Goal: Navigation & Orientation: Find specific page/section

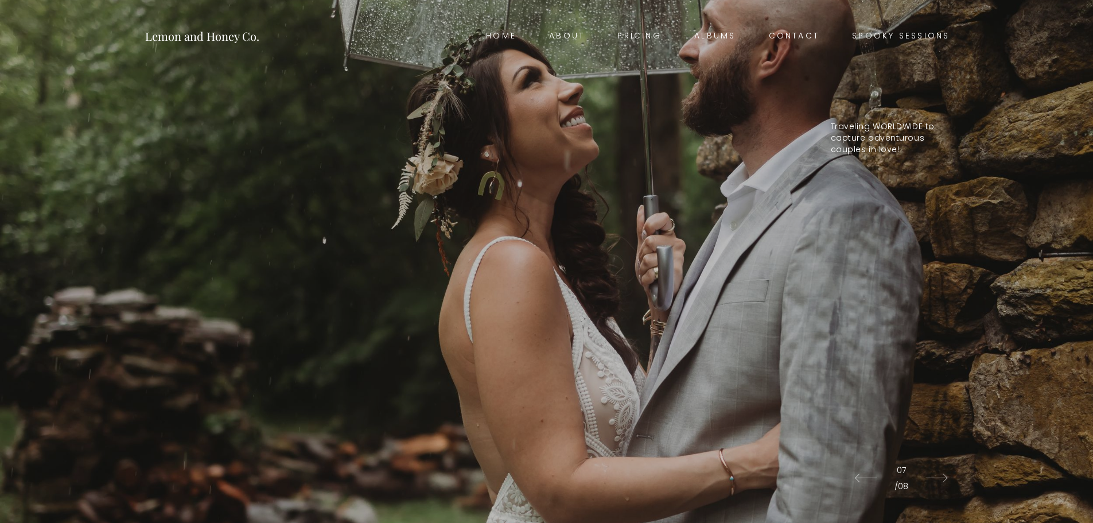
click at [878, 42] on link "Spooky Sessions" at bounding box center [901, 36] width 130 height 16
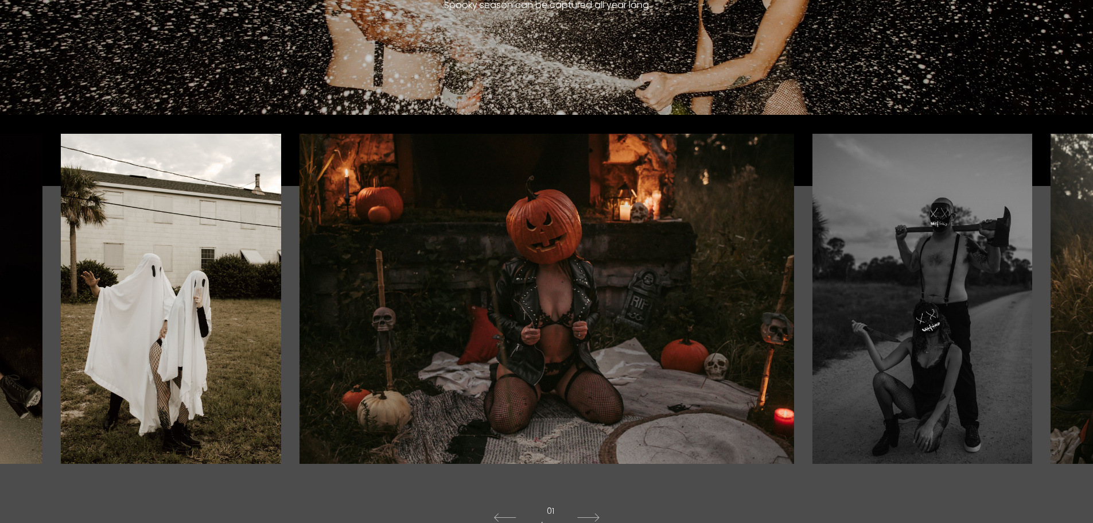
scroll to position [270, 0]
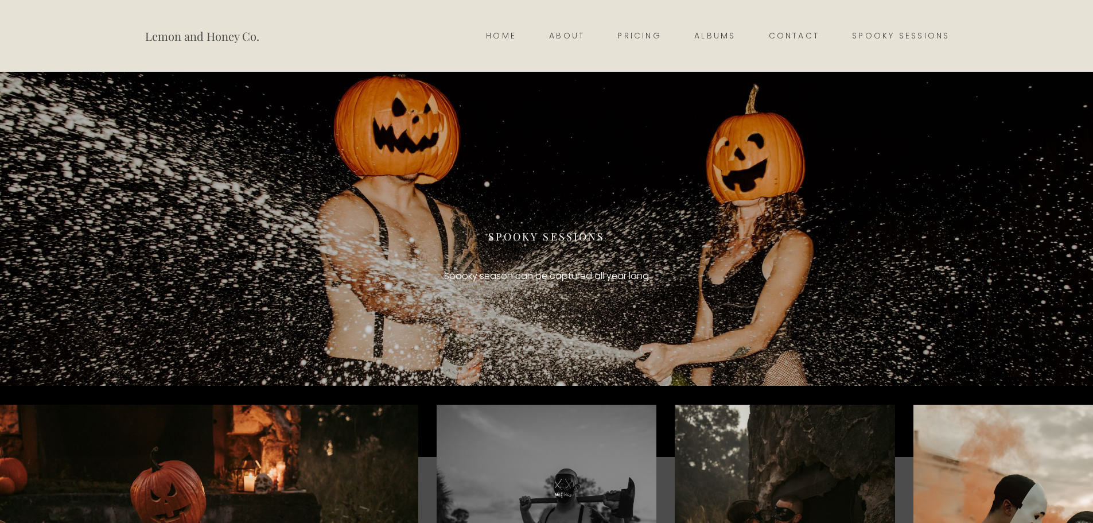
scroll to position [268, 0]
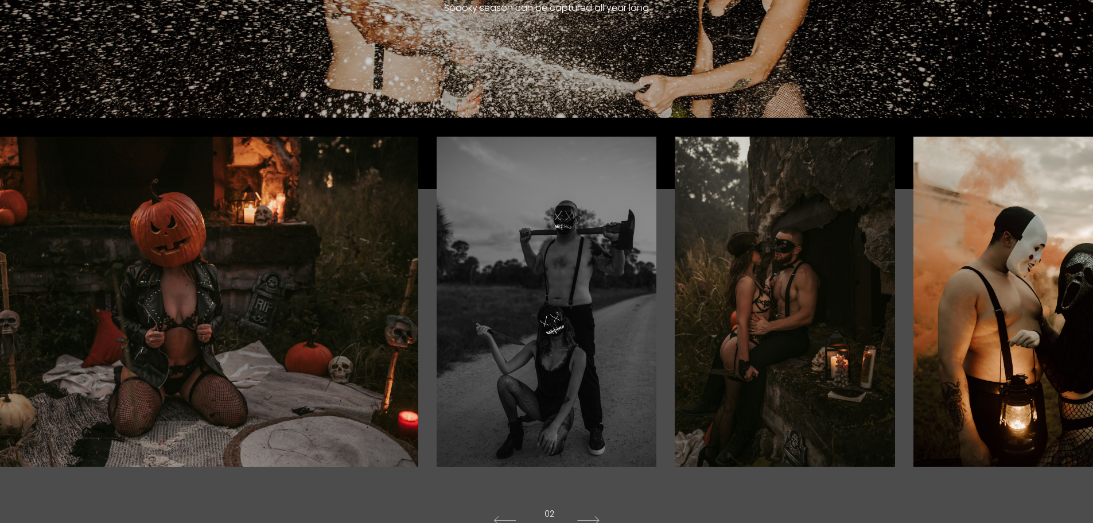
click at [968, 374] on div at bounding box center [929, 302] width 328 height 330
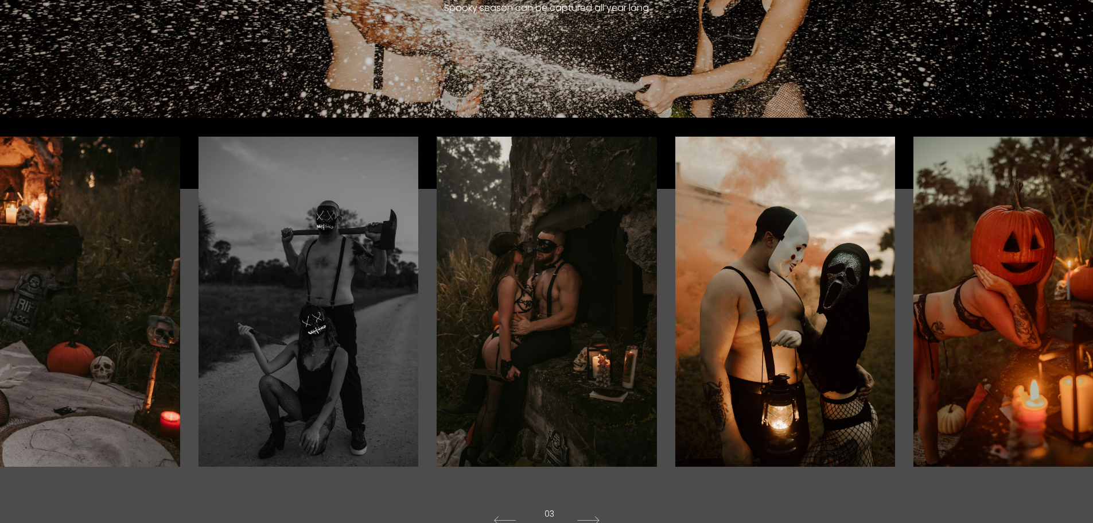
click at [968, 374] on div at bounding box center [929, 302] width 328 height 330
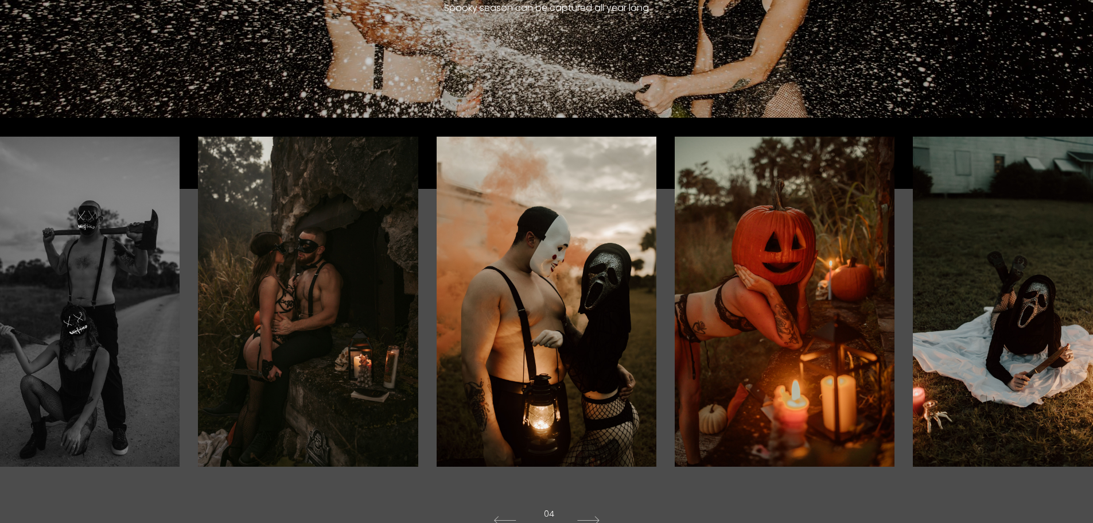
click at [1050, 341] on div at bounding box center [929, 302] width 328 height 330
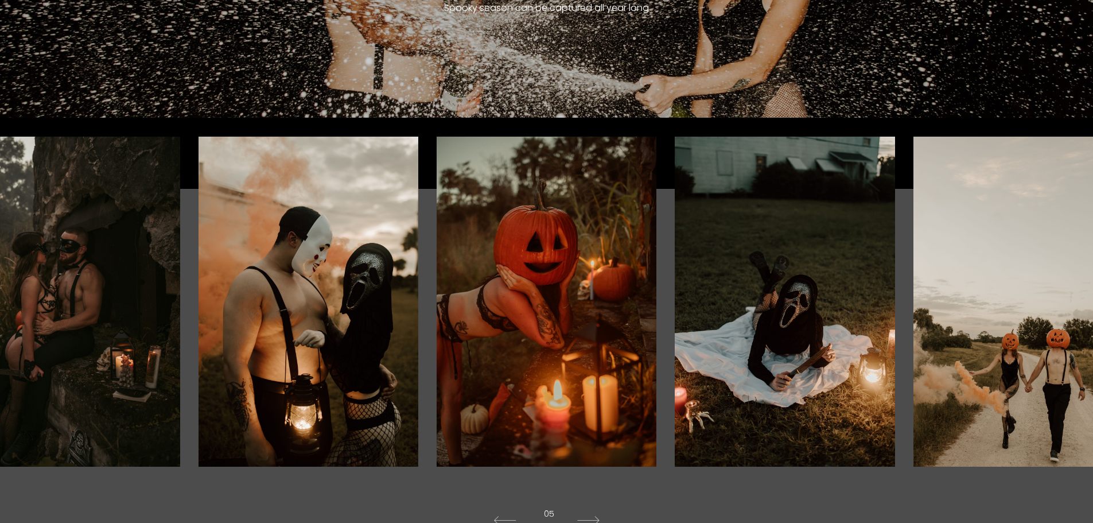
click at [1050, 341] on div at bounding box center [929, 302] width 328 height 330
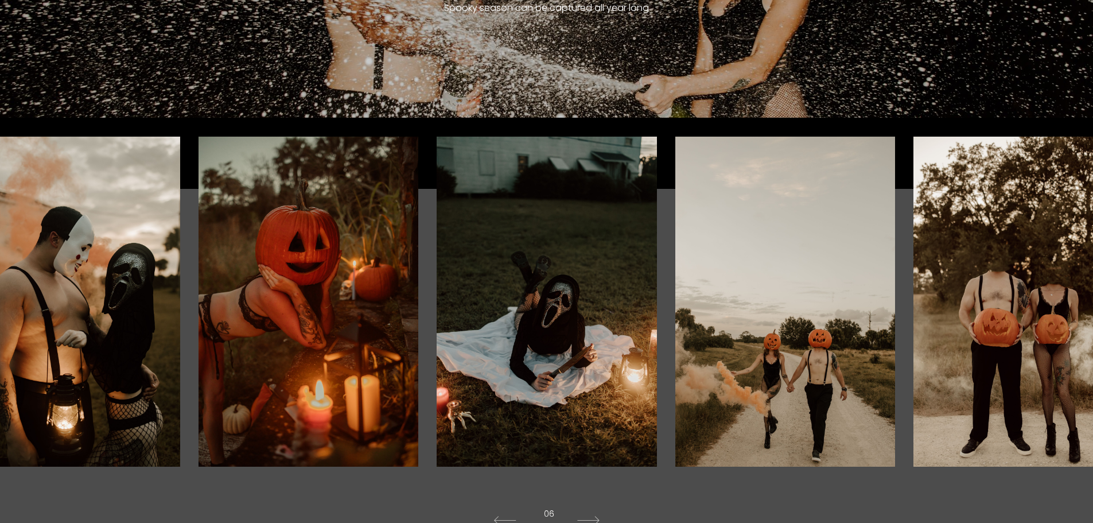
click at [1050, 341] on div at bounding box center [929, 302] width 328 height 330
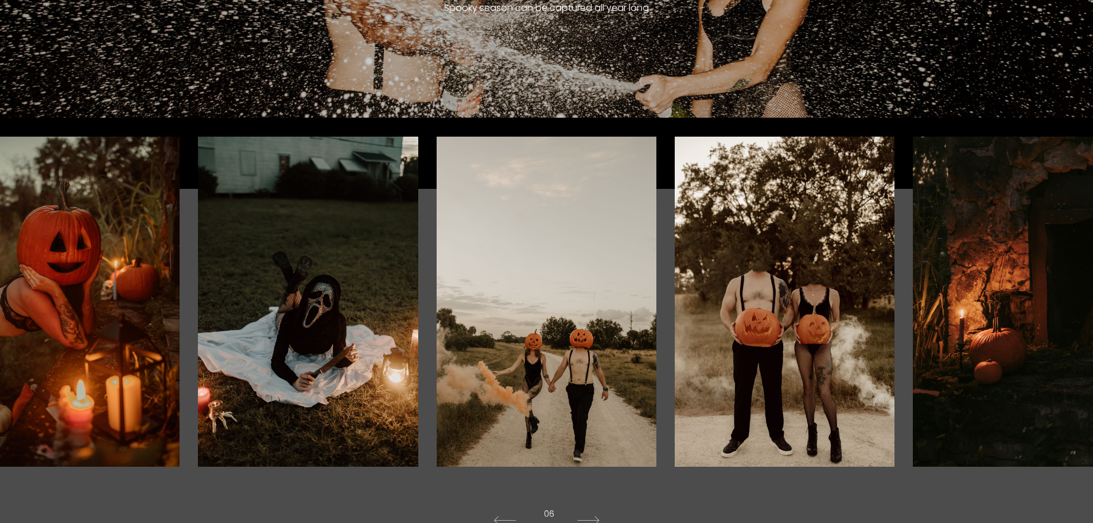
click at [1050, 341] on div at bounding box center [929, 302] width 328 height 330
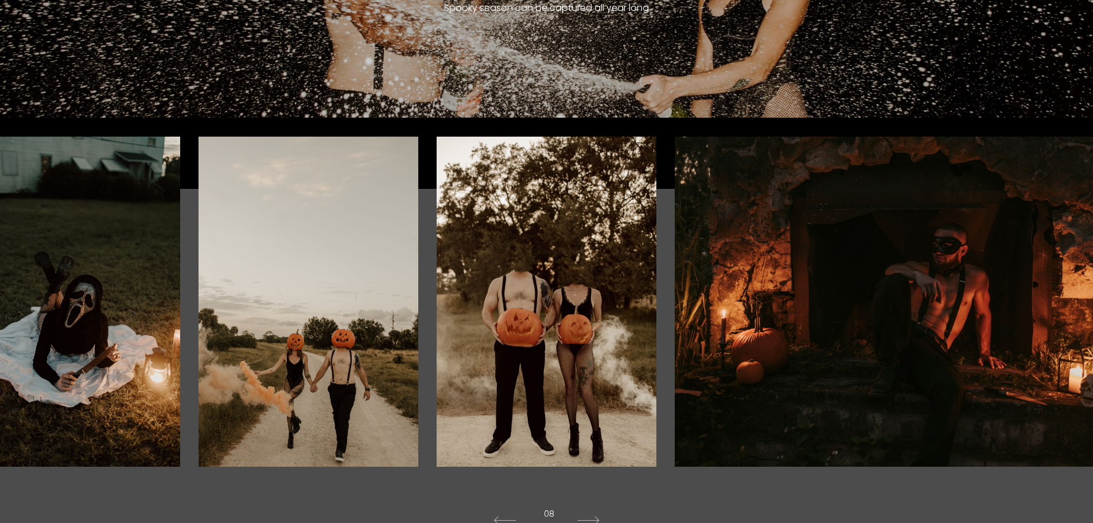
click at [1050, 341] on div at bounding box center [929, 302] width 328 height 330
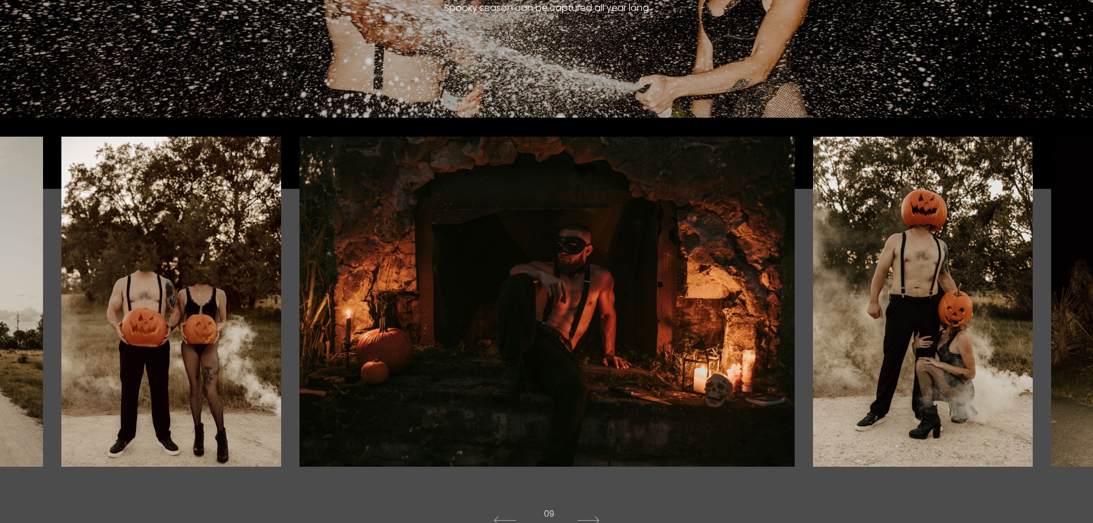
click at [1050, 341] on div at bounding box center [929, 302] width 328 height 330
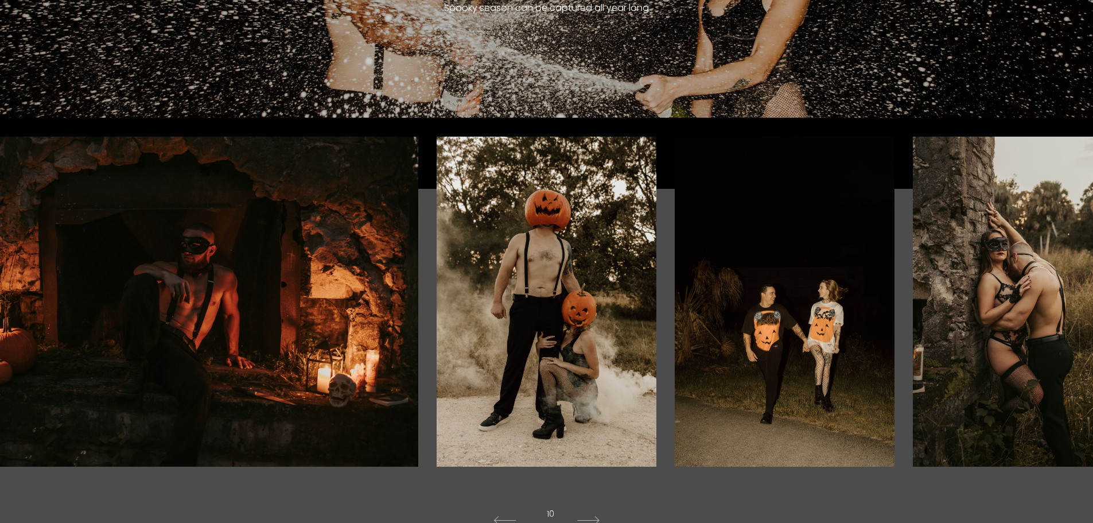
click at [1050, 341] on div at bounding box center [929, 302] width 328 height 330
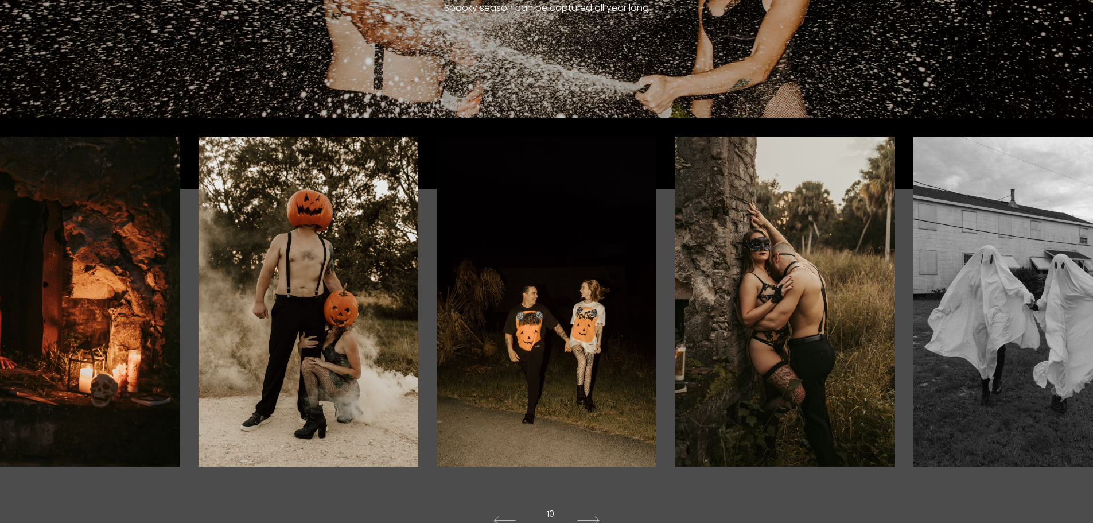
click at [1050, 341] on div at bounding box center [929, 302] width 328 height 330
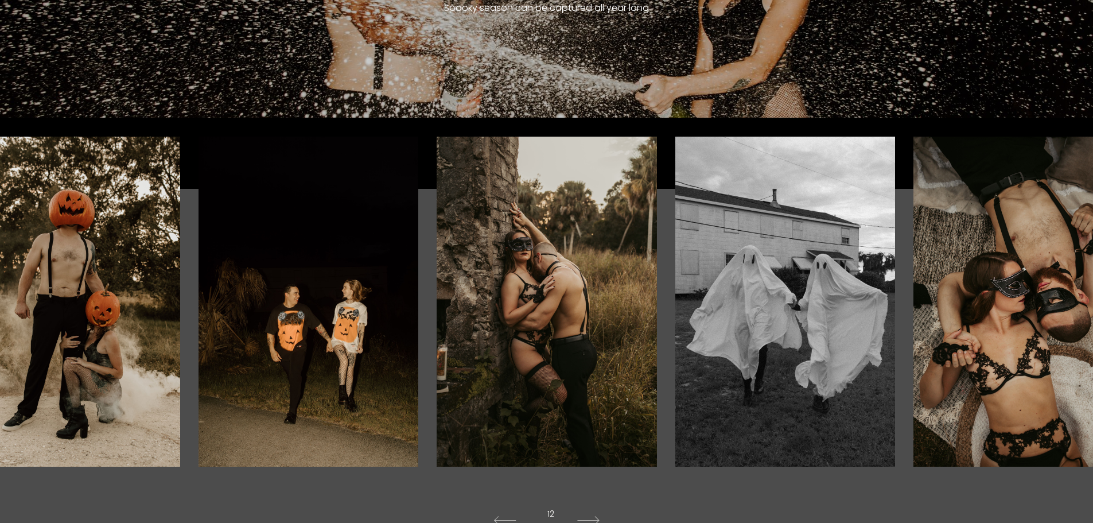
click at [1050, 341] on div at bounding box center [929, 302] width 328 height 330
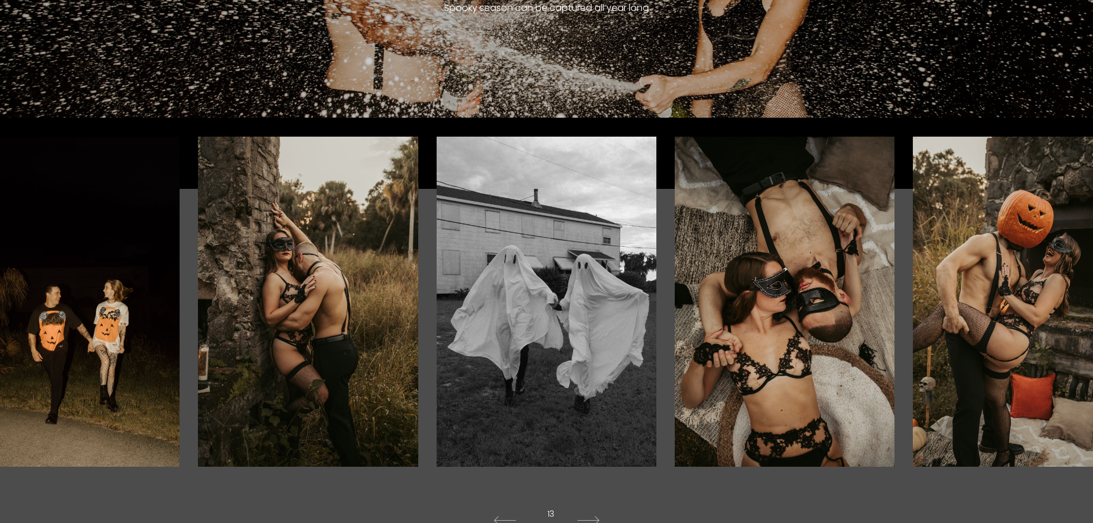
click at [1050, 341] on div at bounding box center [929, 302] width 328 height 330
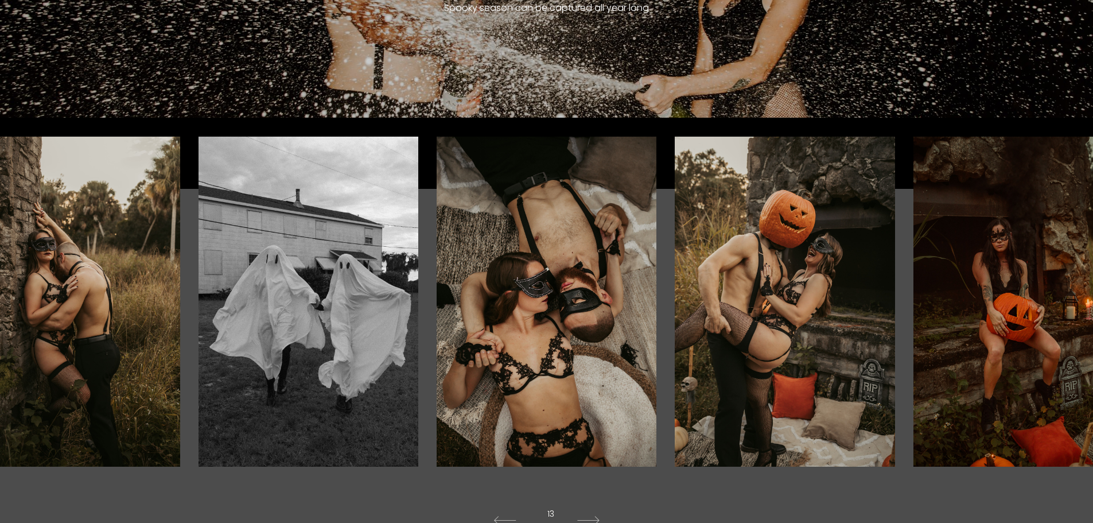
click at [1050, 341] on div at bounding box center [929, 302] width 328 height 330
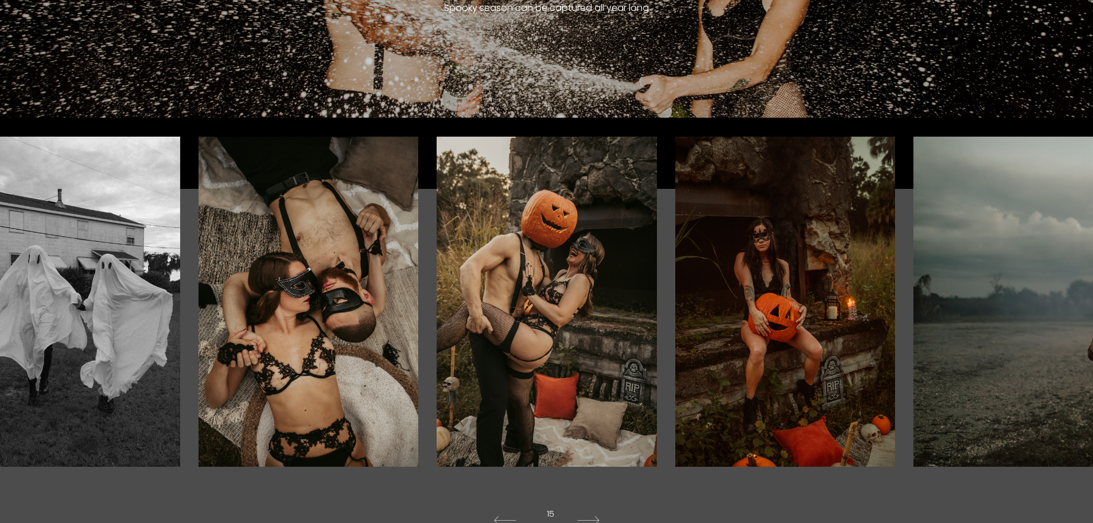
click at [1050, 341] on div at bounding box center [929, 302] width 328 height 330
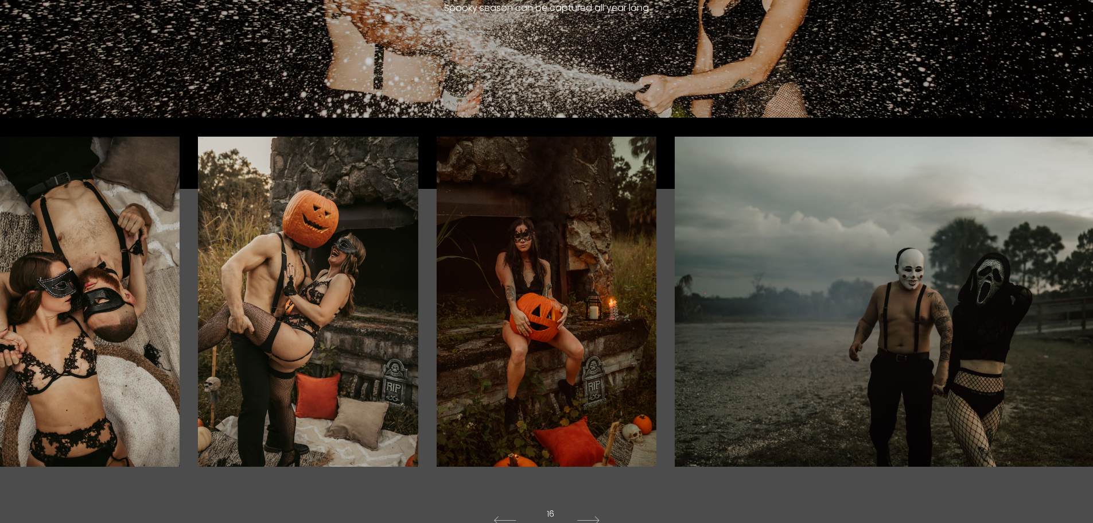
click at [1050, 341] on div at bounding box center [929, 302] width 328 height 330
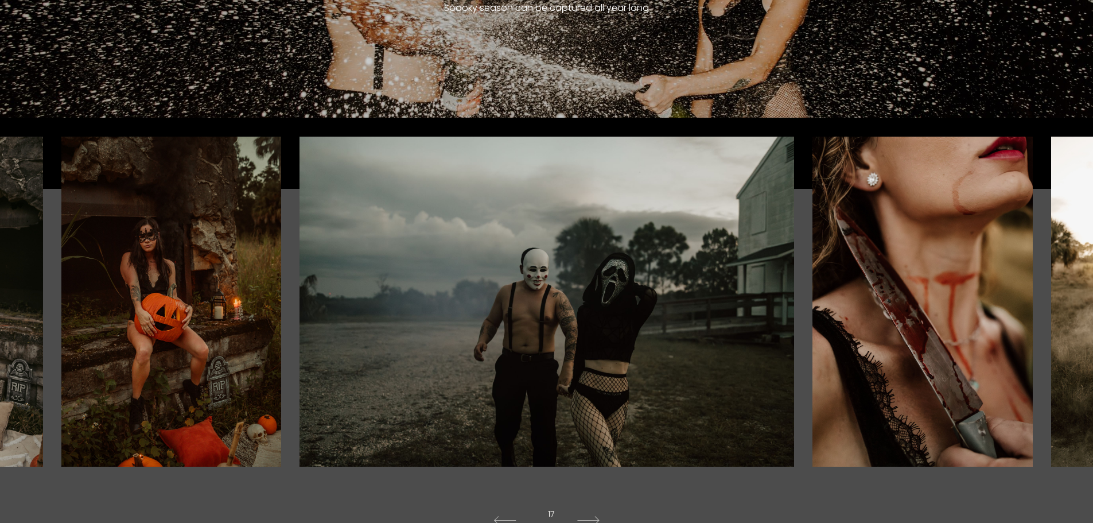
click at [1050, 341] on div at bounding box center [929, 302] width 328 height 330
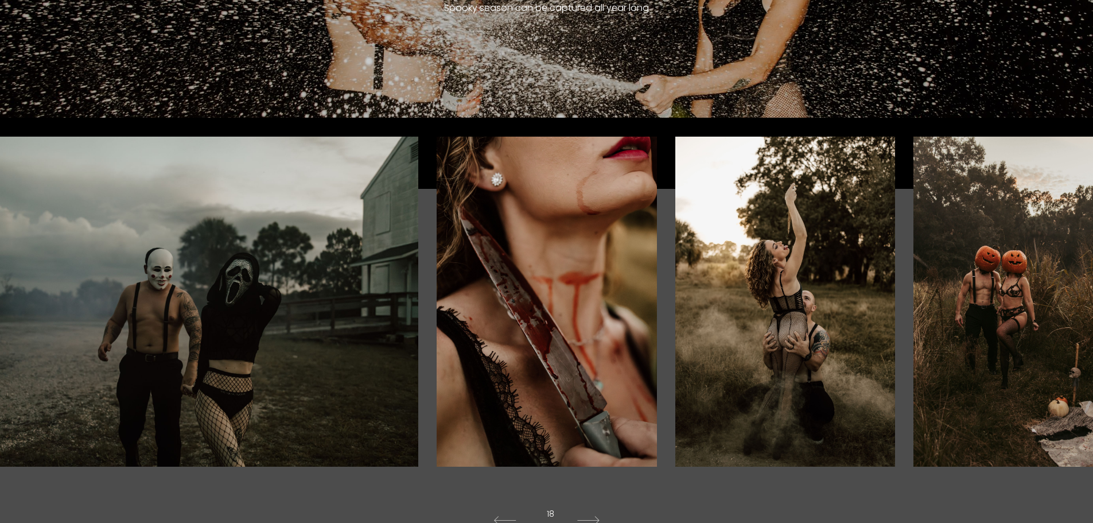
click at [1050, 341] on div at bounding box center [929, 302] width 328 height 330
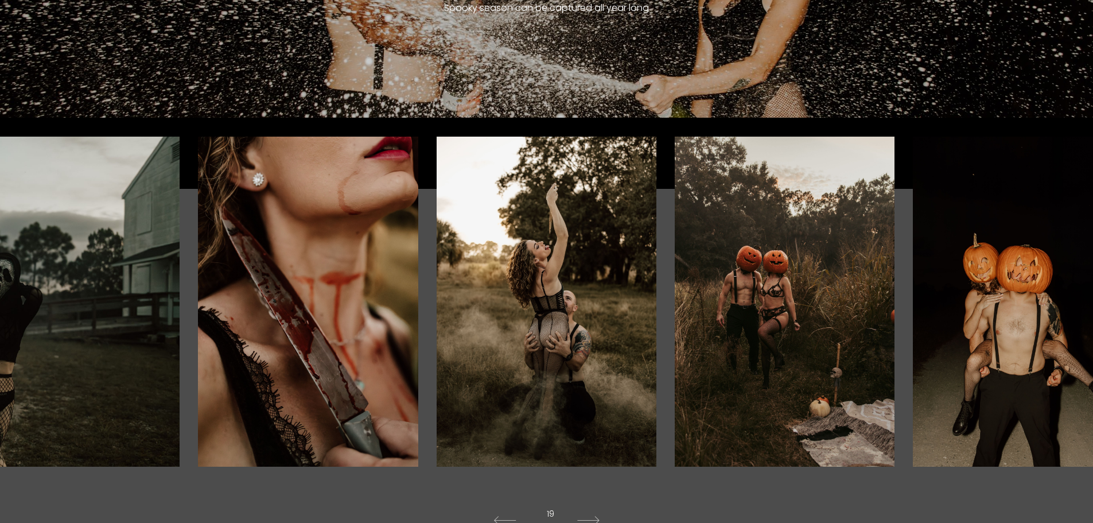
click at [1050, 341] on div at bounding box center [929, 302] width 328 height 330
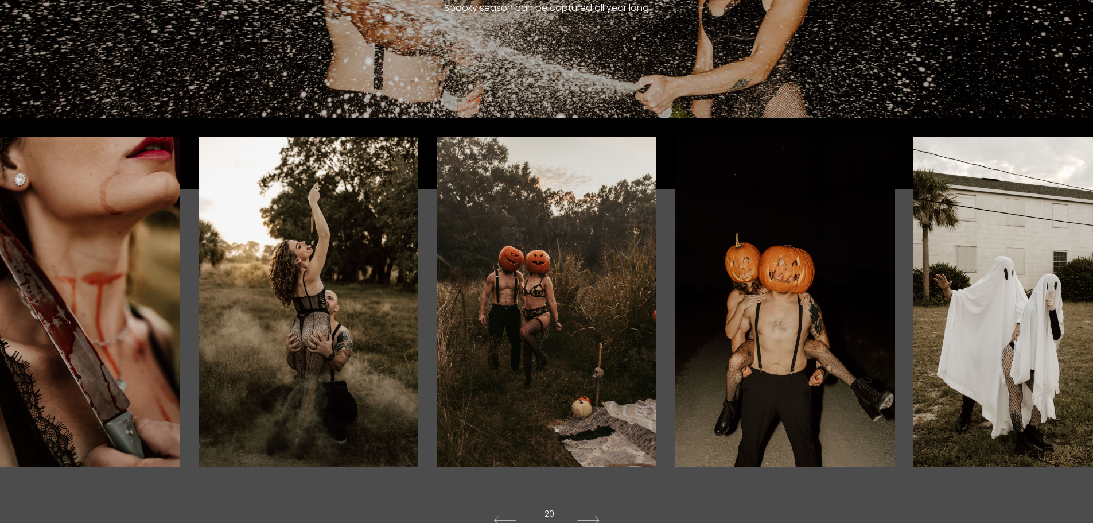
click at [1050, 341] on div at bounding box center [929, 302] width 328 height 330
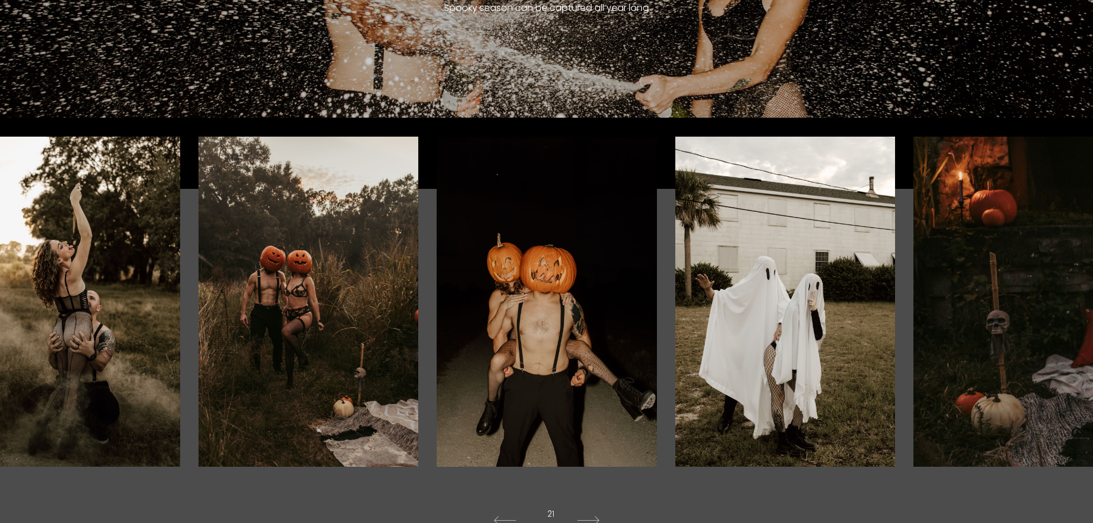
click at [1050, 341] on div at bounding box center [929, 302] width 328 height 330
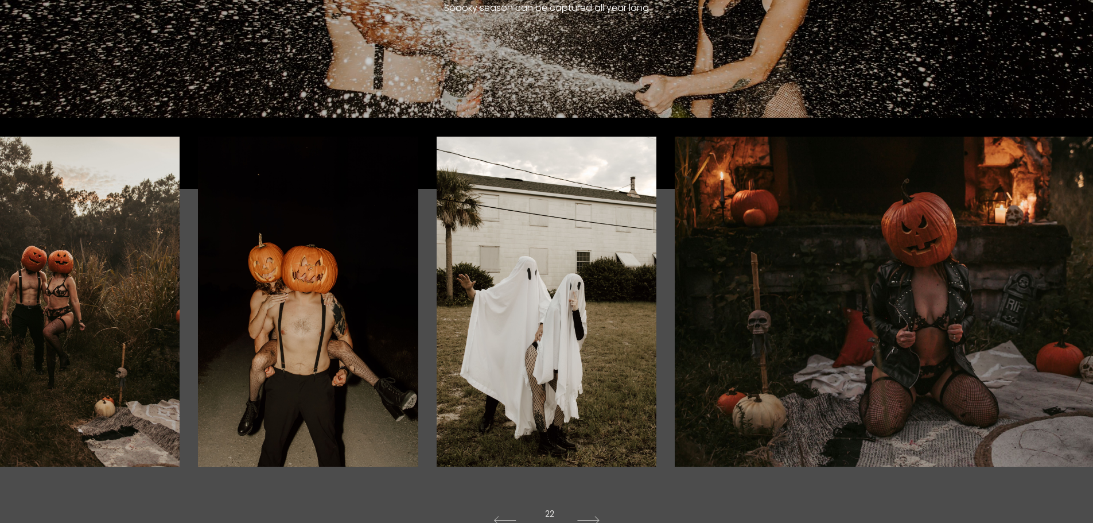
click at [1050, 341] on div at bounding box center [929, 302] width 328 height 330
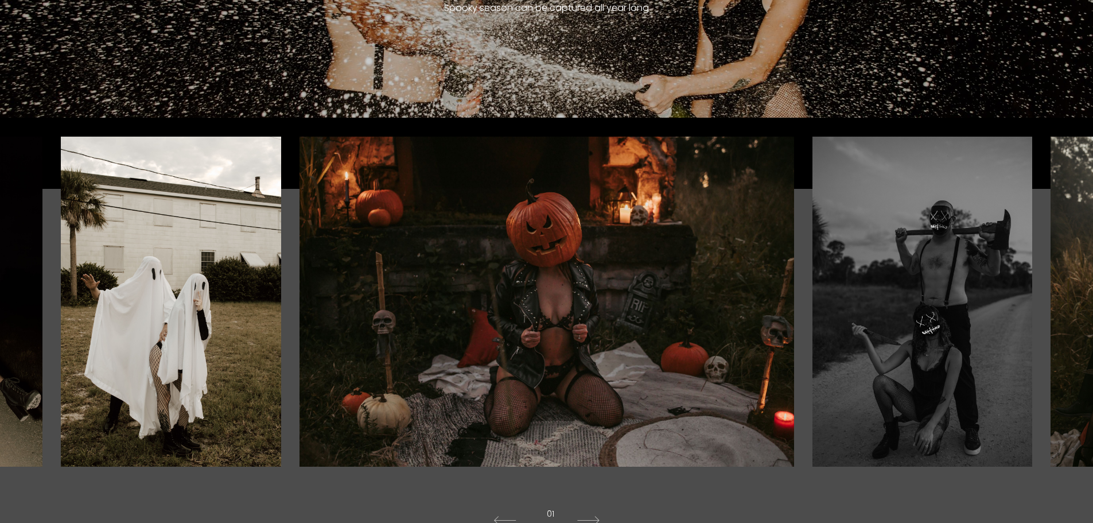
click at [1072, 326] on div at bounding box center [929, 302] width 328 height 330
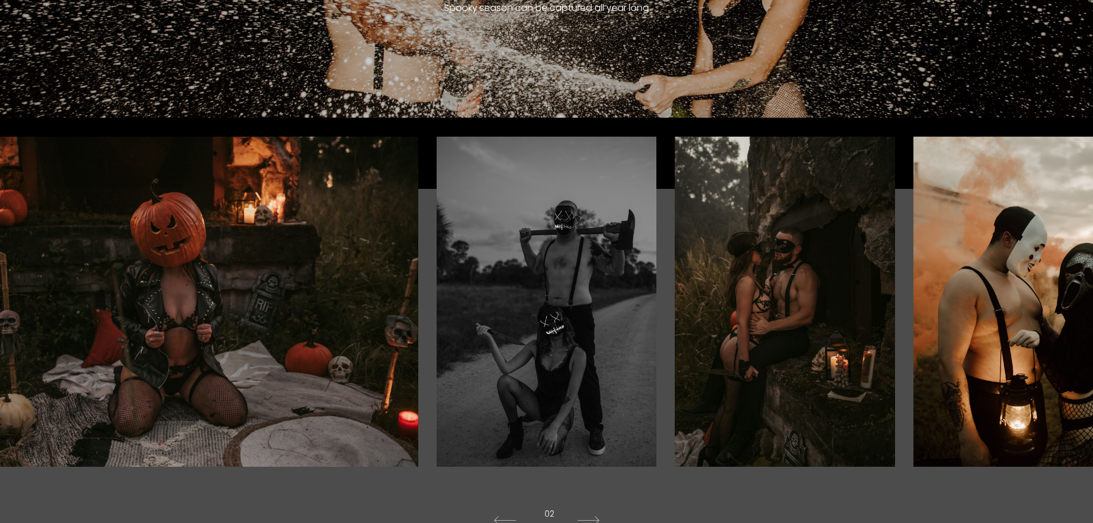
click at [1072, 326] on div at bounding box center [929, 302] width 328 height 330
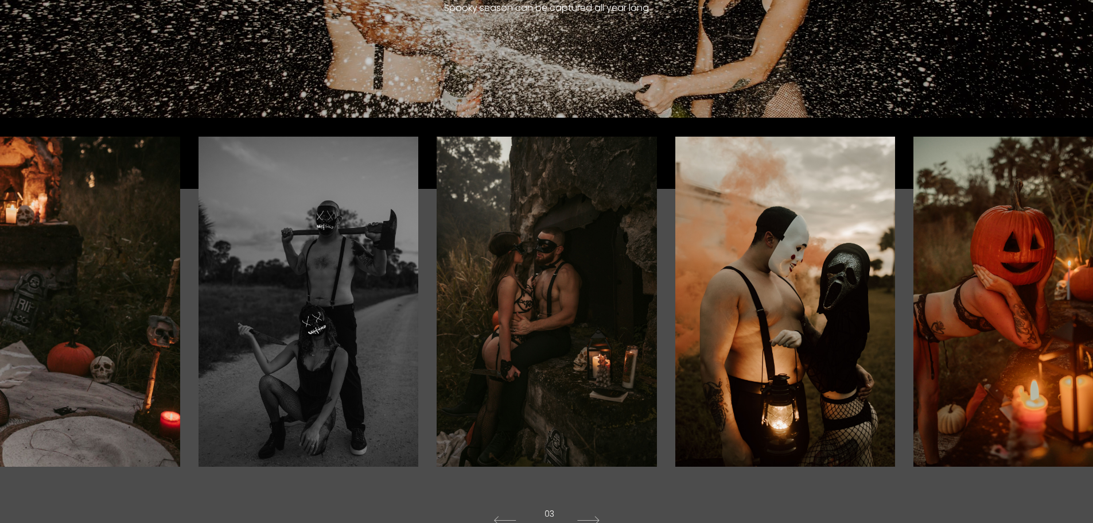
click at [1072, 326] on div at bounding box center [929, 302] width 328 height 330
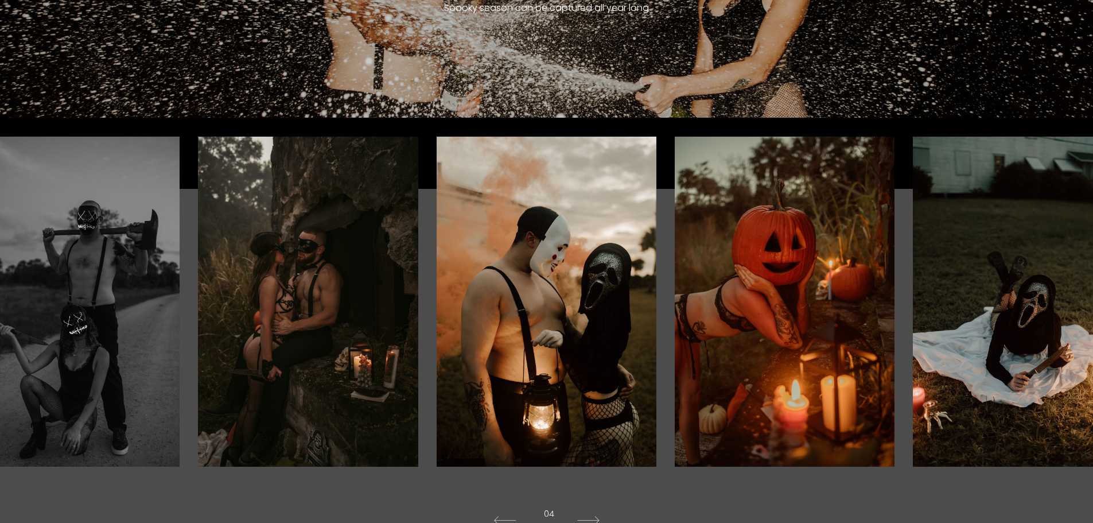
click at [1072, 326] on div at bounding box center [929, 302] width 328 height 330
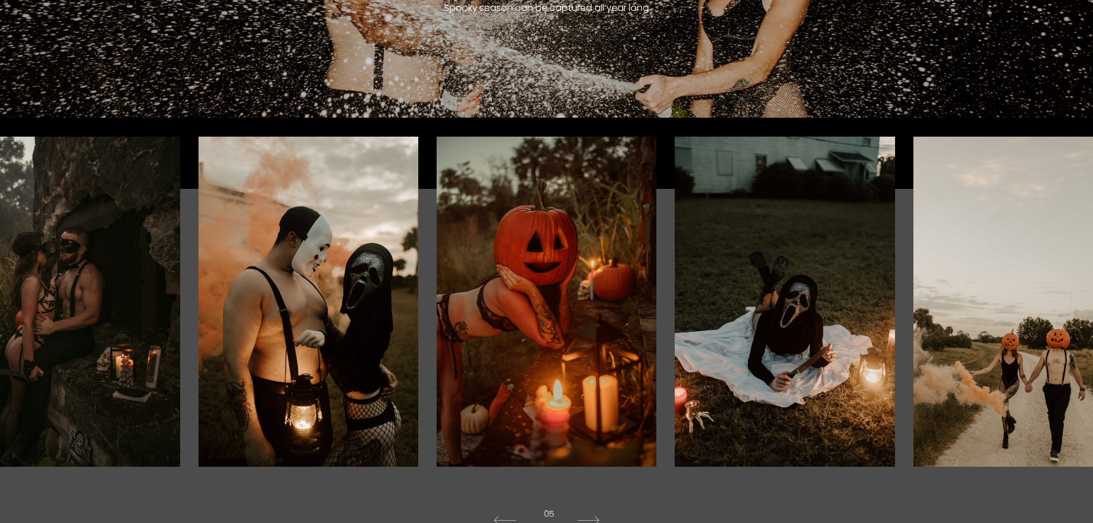
click at [1072, 326] on div at bounding box center [929, 302] width 328 height 330
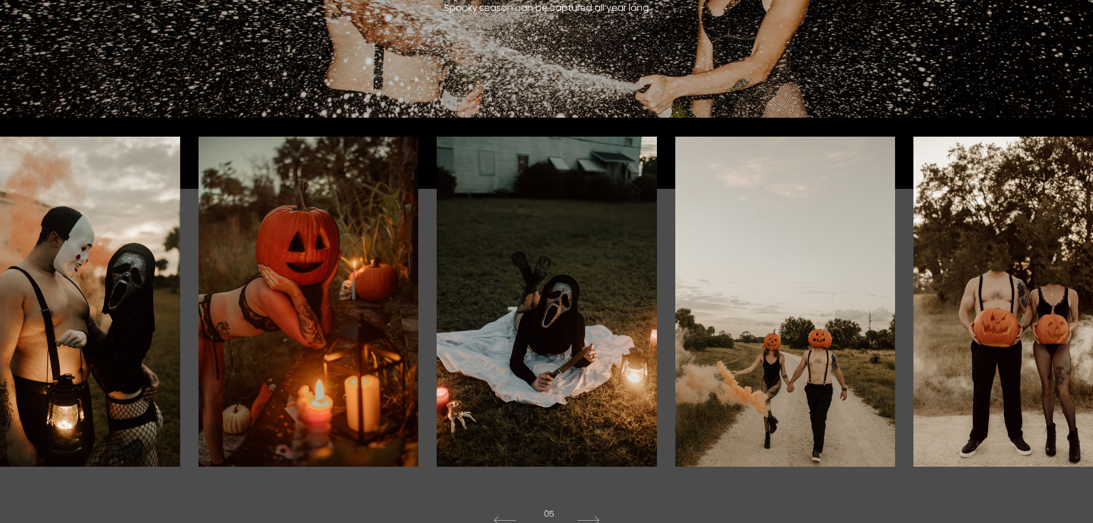
click at [1072, 326] on div at bounding box center [929, 302] width 328 height 330
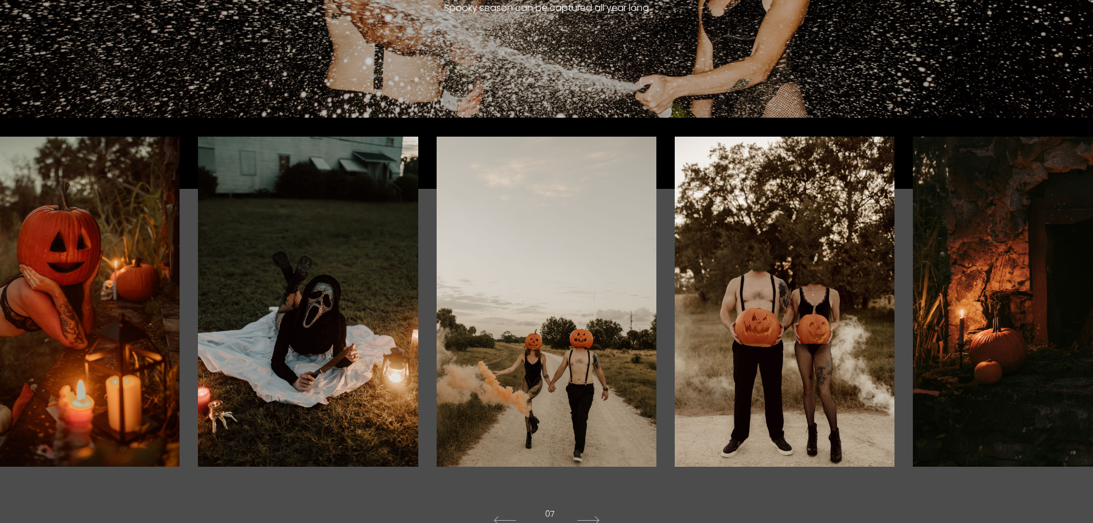
click at [1072, 326] on div at bounding box center [929, 302] width 328 height 330
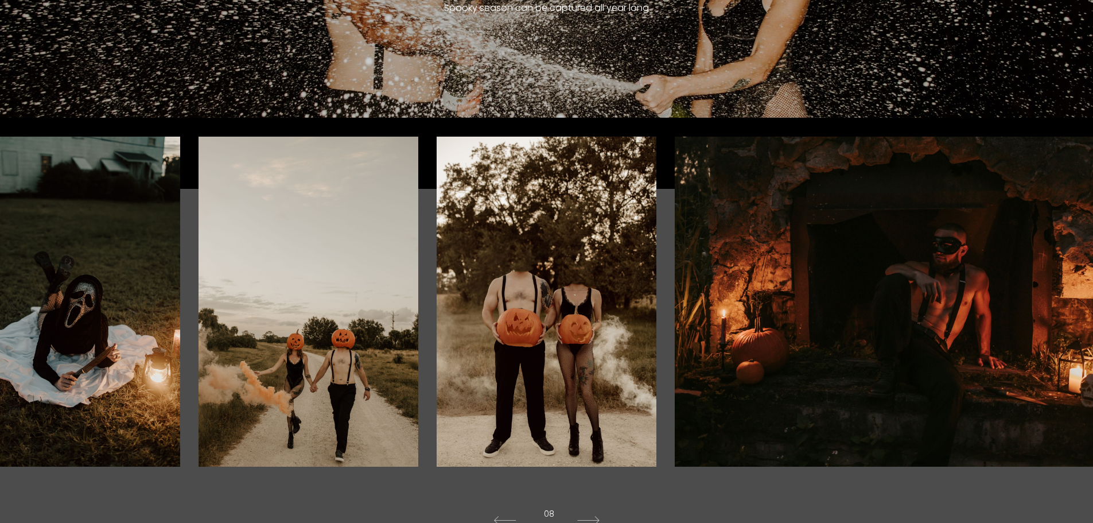
click at [1072, 326] on div at bounding box center [929, 302] width 328 height 330
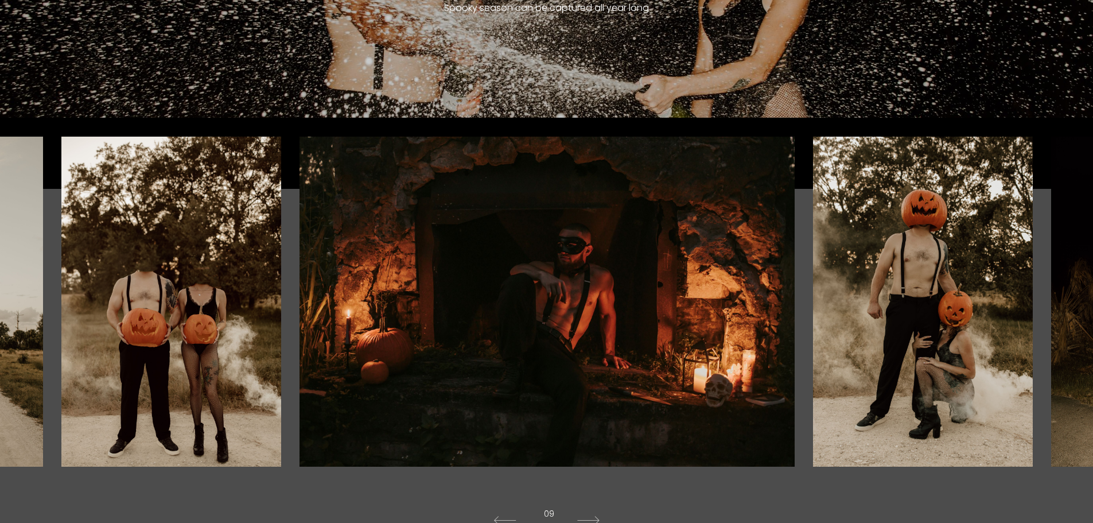
click at [1072, 326] on div at bounding box center [929, 302] width 328 height 330
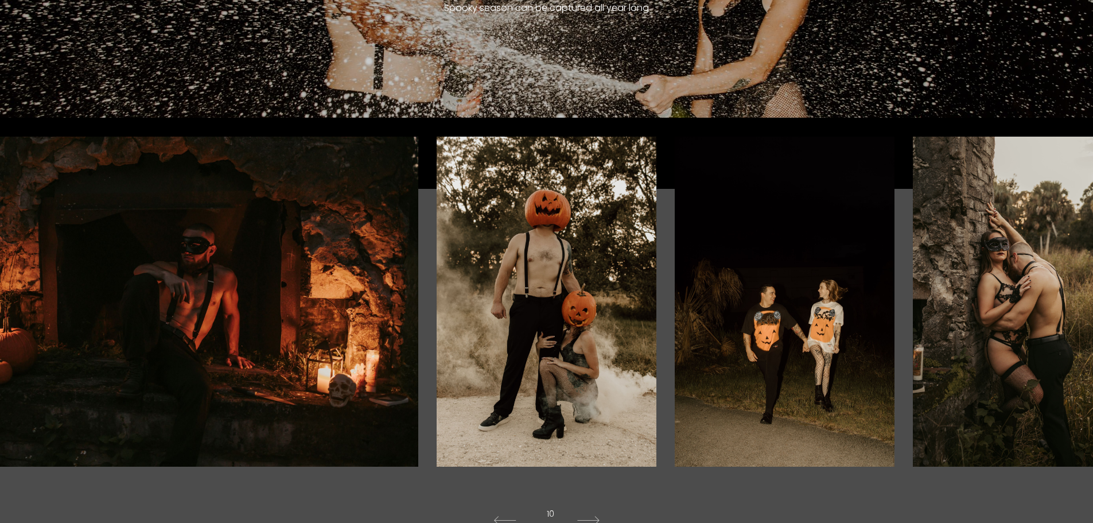
click at [1072, 326] on div at bounding box center [929, 302] width 328 height 330
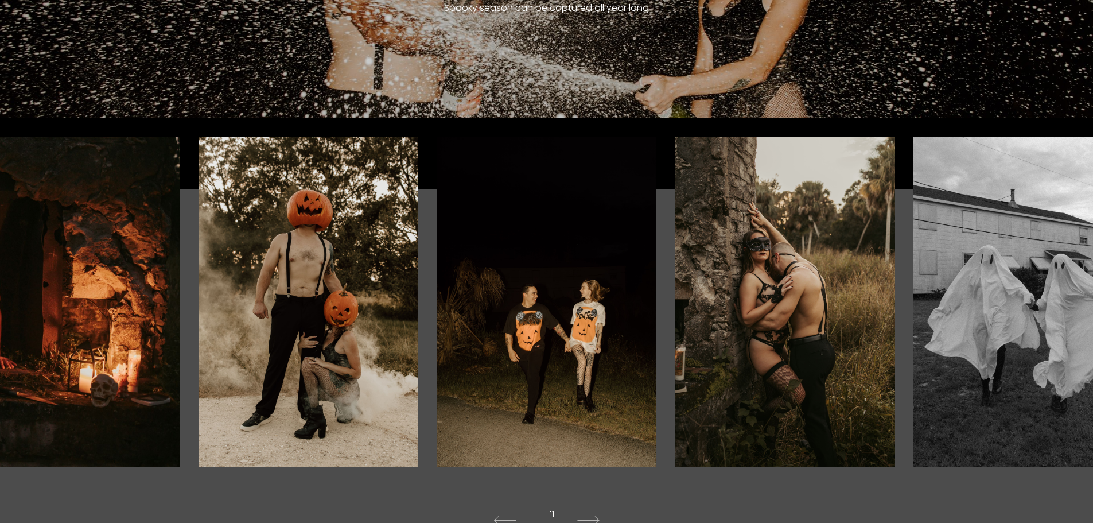
click at [1072, 326] on div at bounding box center [929, 302] width 328 height 330
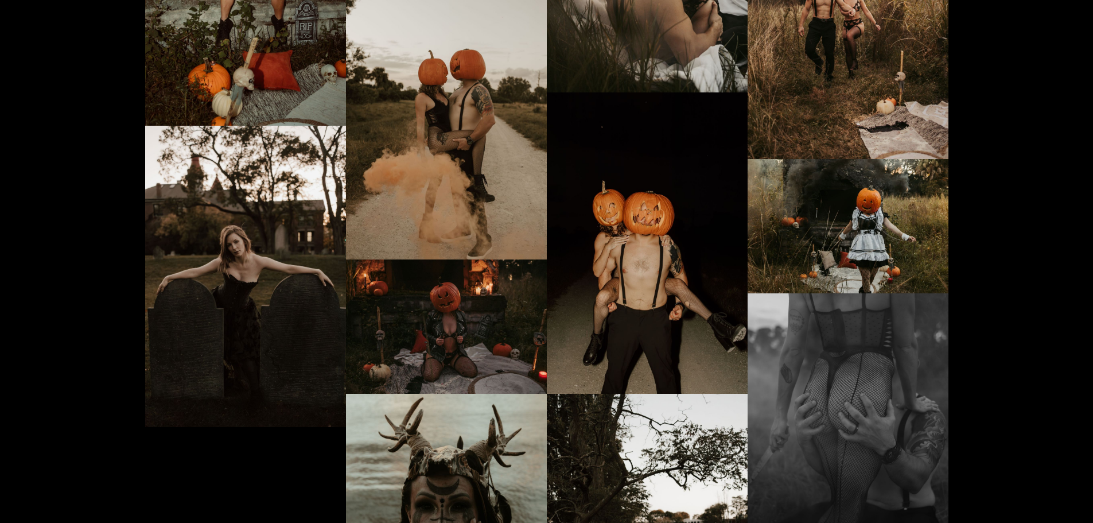
scroll to position [5229, 0]
